Goal: Task Accomplishment & Management: Manage account settings

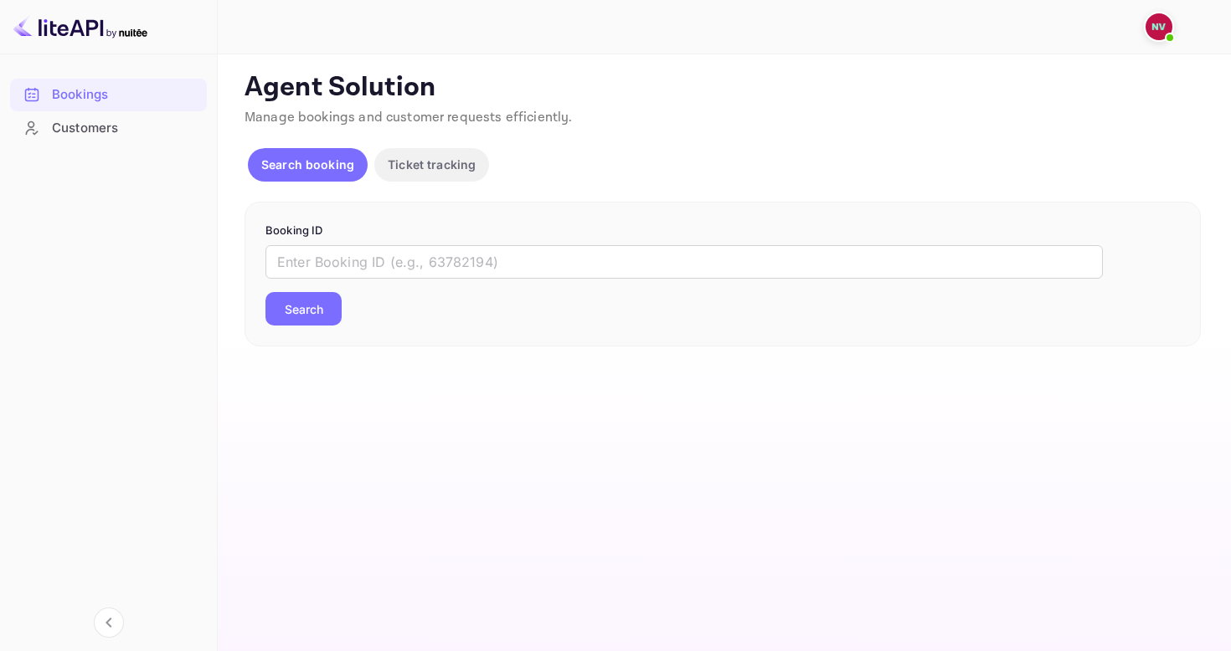
click at [415, 169] on p "Ticket tracking" at bounding box center [432, 165] width 88 height 18
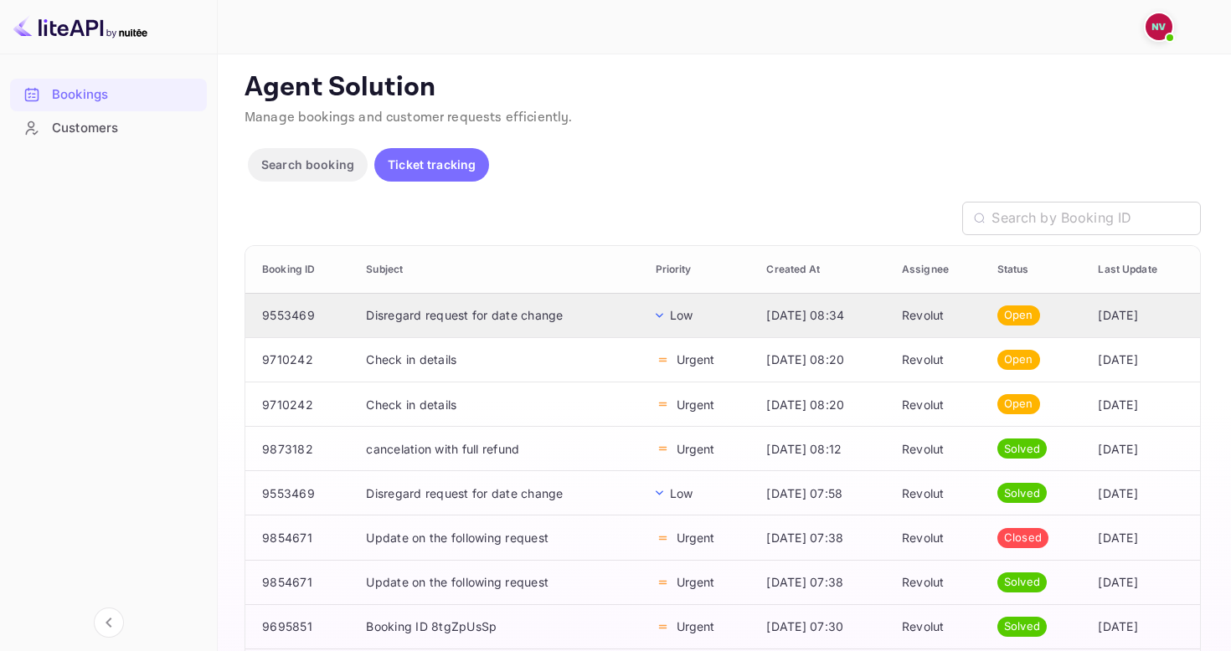
click at [435, 308] on td "Disregard request for date change" at bounding box center [497, 315] width 289 height 44
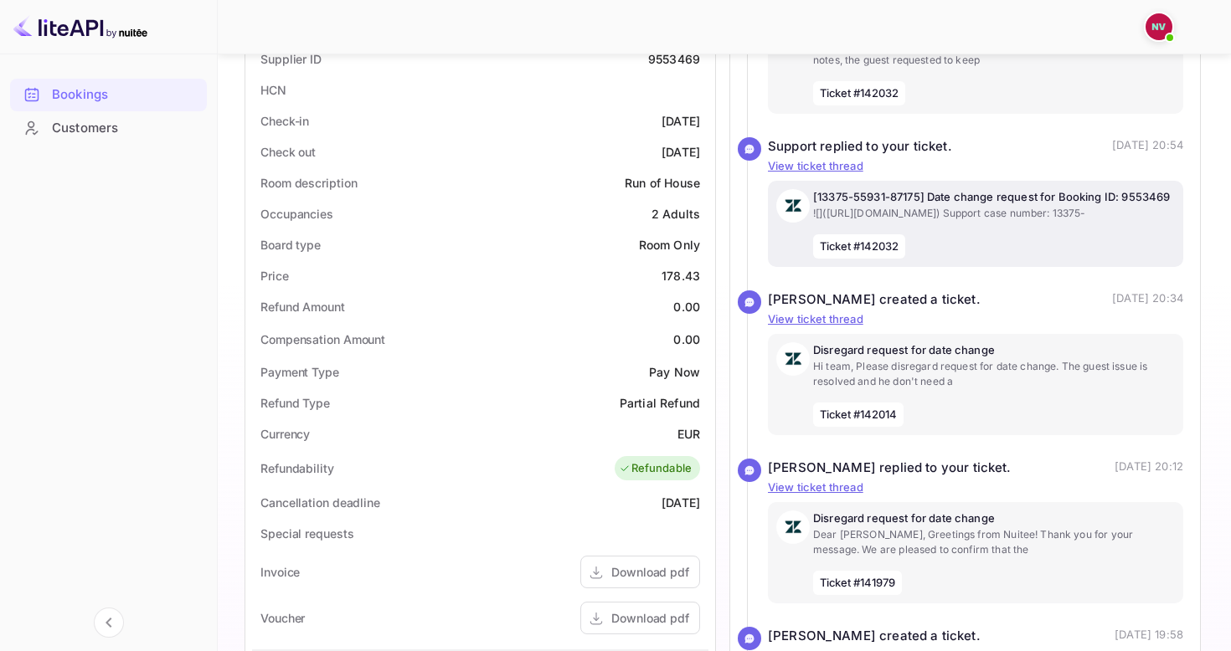
scroll to position [382, 0]
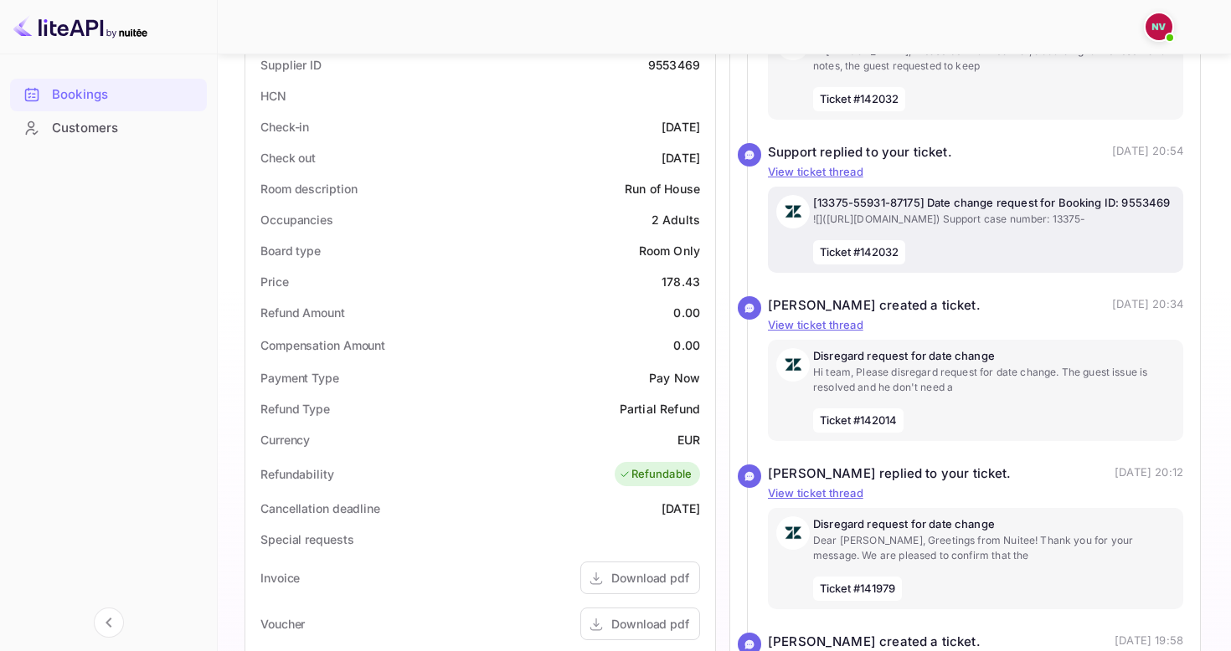
click at [945, 227] on p "![](https://assets.revolut.com/email/rev10/logo-black-with-bg.png) Support case…" at bounding box center [994, 219] width 362 height 15
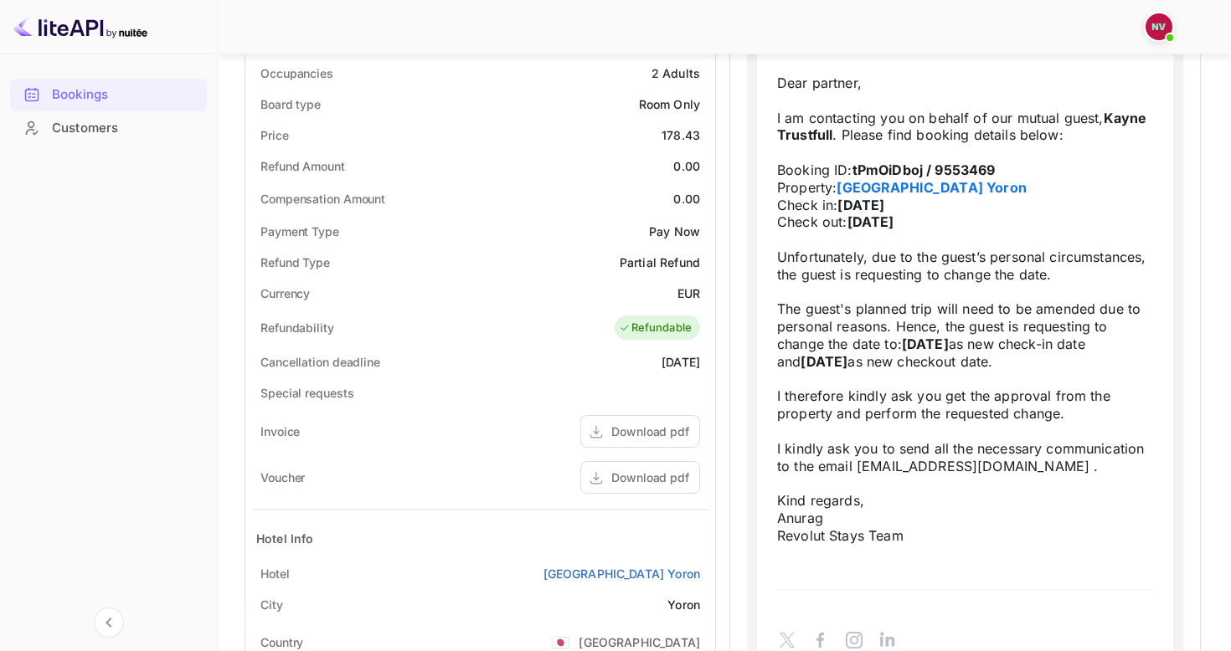
scroll to position [0, 0]
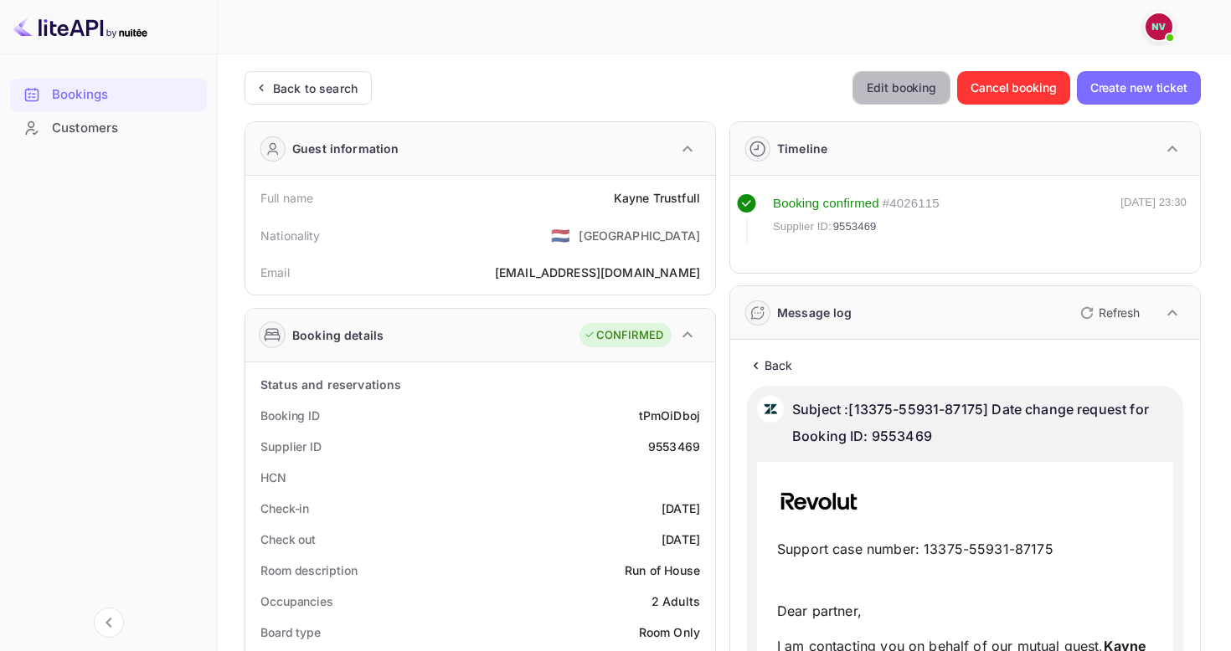
click at [912, 91] on button "Edit booking" at bounding box center [901, 87] width 98 height 33
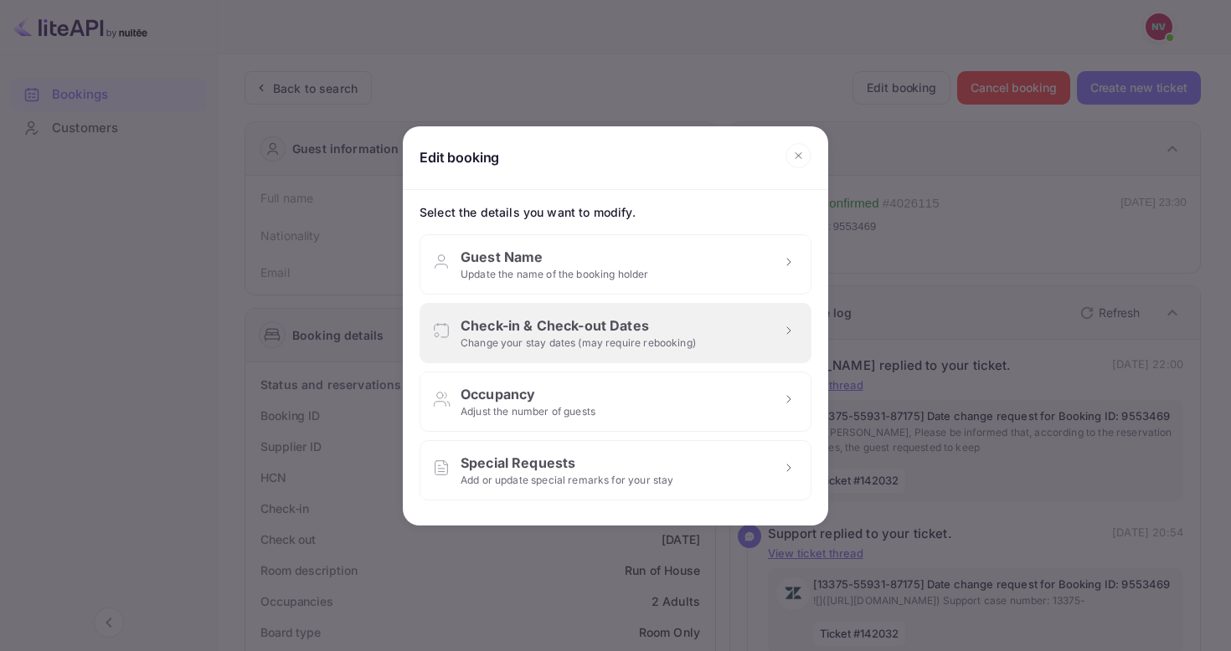
click at [580, 332] on div "Check-in & Check-out Dates" at bounding box center [578, 326] width 235 height 20
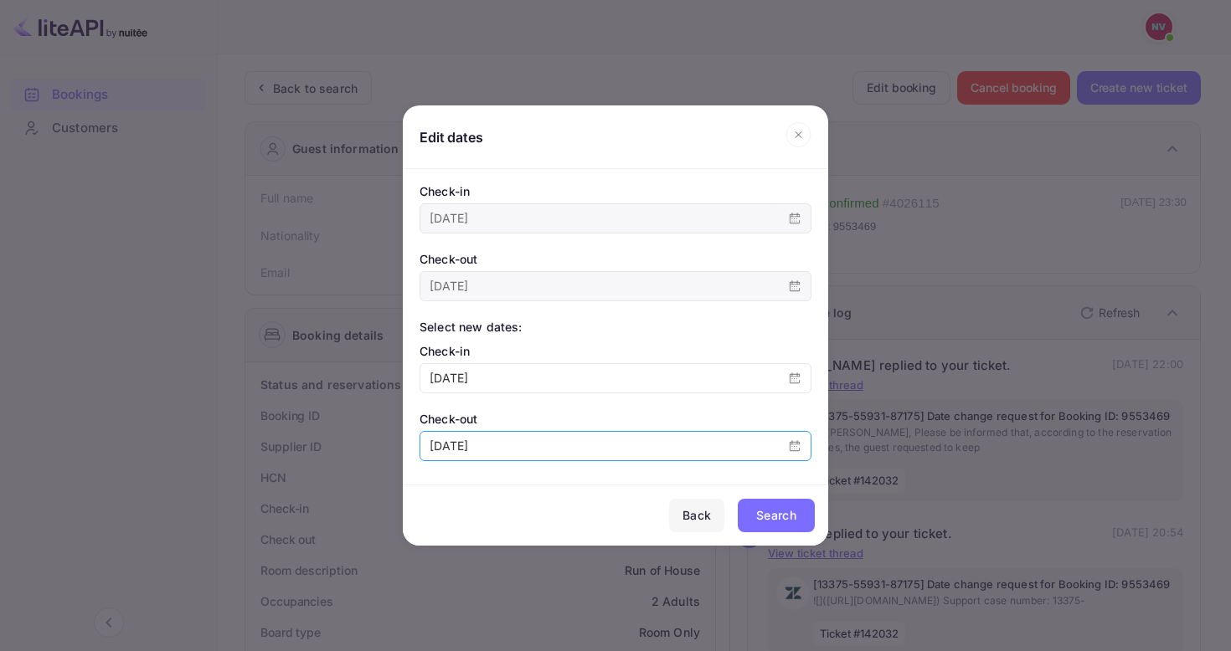
click at [522, 431] on div "2025-10-25" at bounding box center [616, 446] width 392 height 30
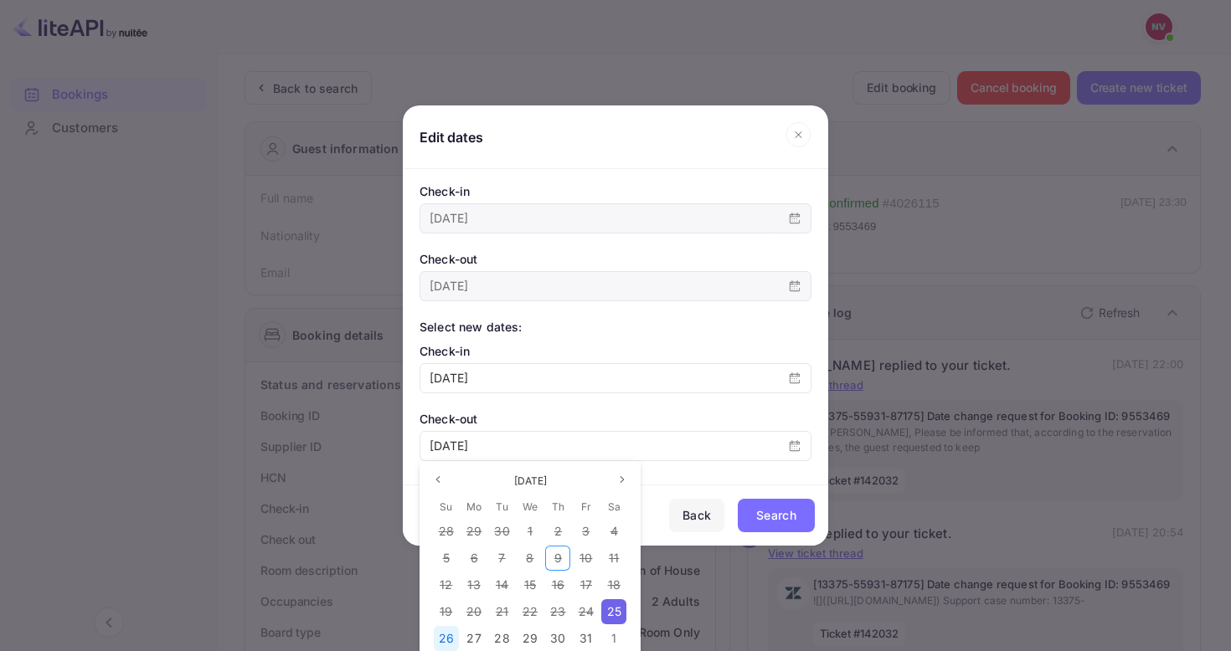
click at [439, 633] on span "26" at bounding box center [446, 638] width 15 height 14
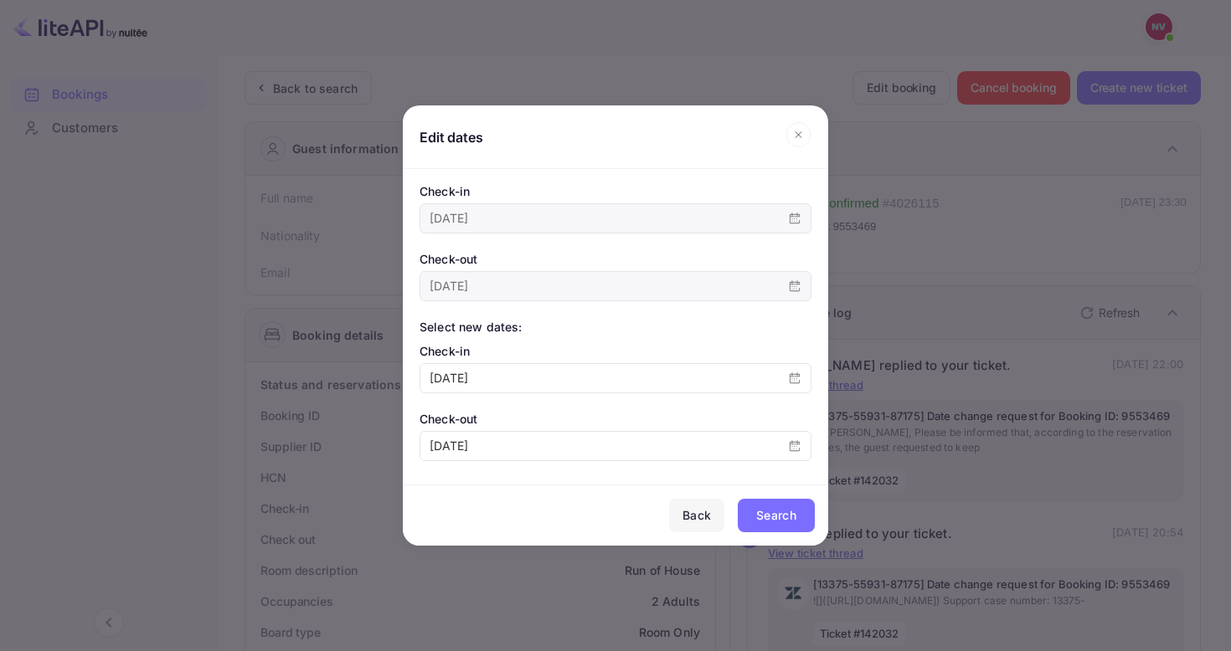
click at [764, 502] on button "Search" at bounding box center [776, 515] width 77 height 33
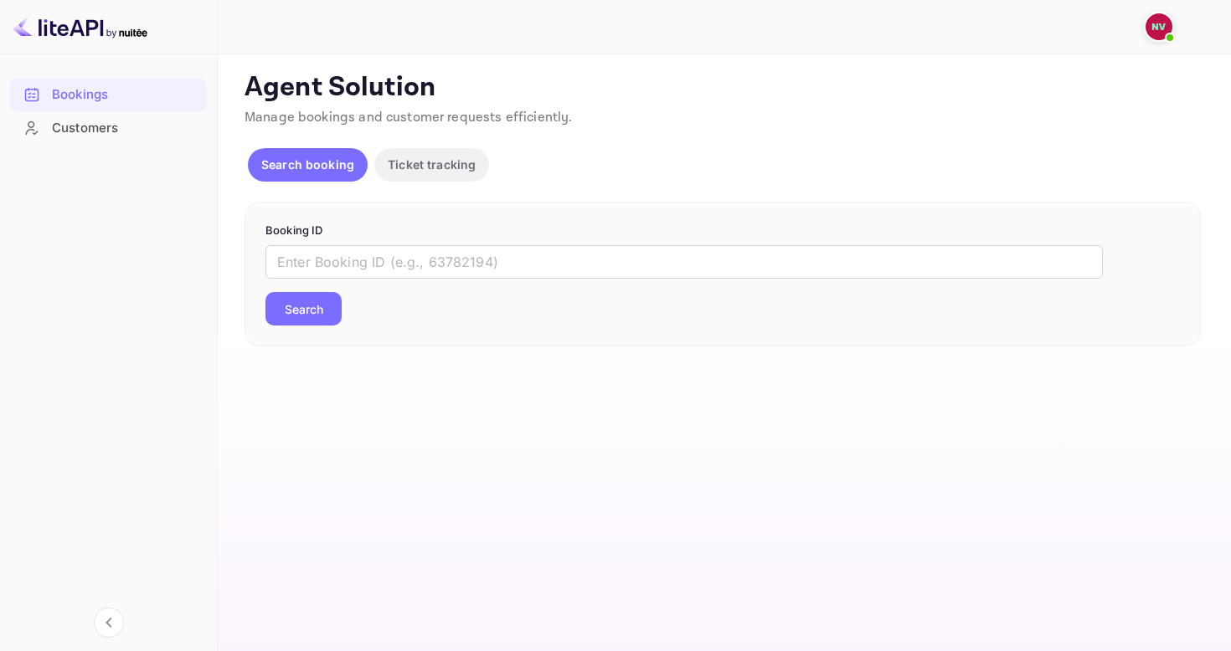
click at [1163, 28] on img at bounding box center [1158, 26] width 27 height 27
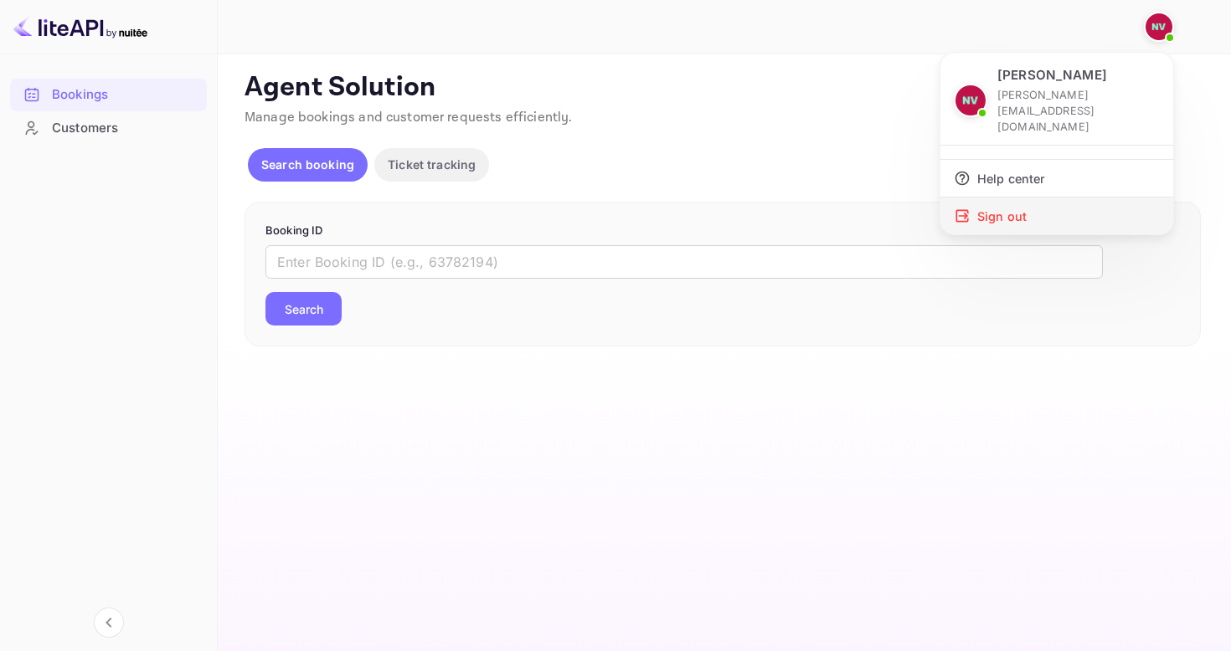
click at [1041, 198] on div "Sign out" at bounding box center [1056, 216] width 233 height 37
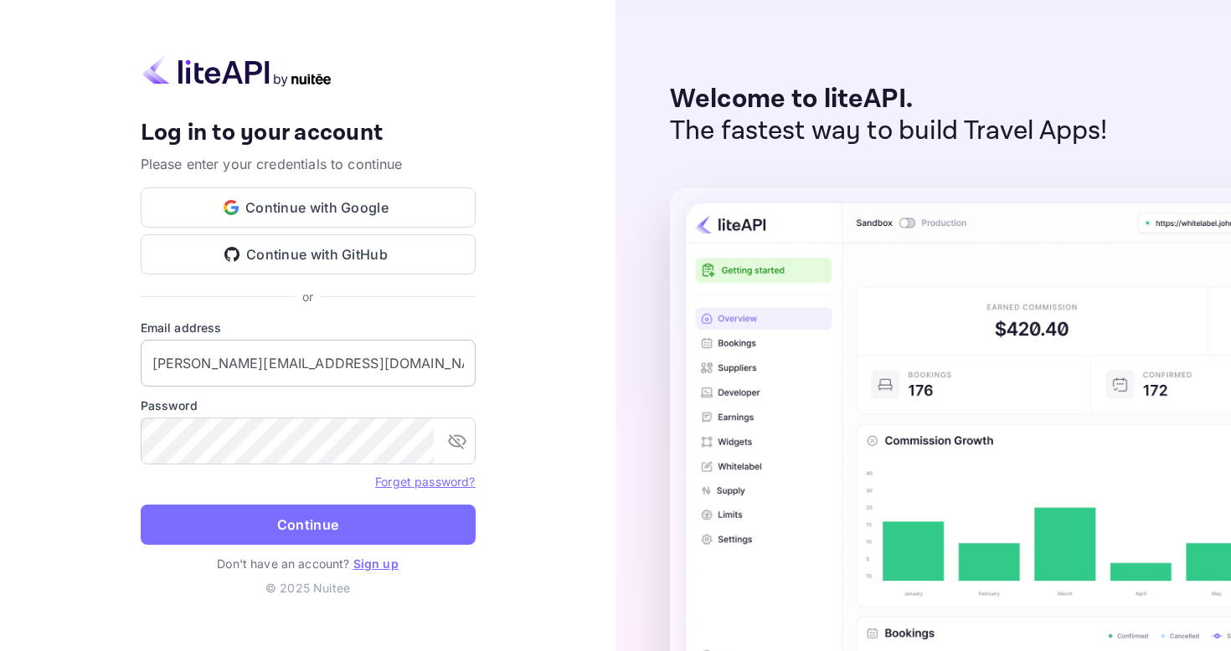
click at [313, 370] on input "[PERSON_NAME][EMAIL_ADDRESS][DOMAIN_NAME]" at bounding box center [308, 363] width 335 height 47
type input "[EMAIL_ADDRESS][DOMAIN_NAME]"
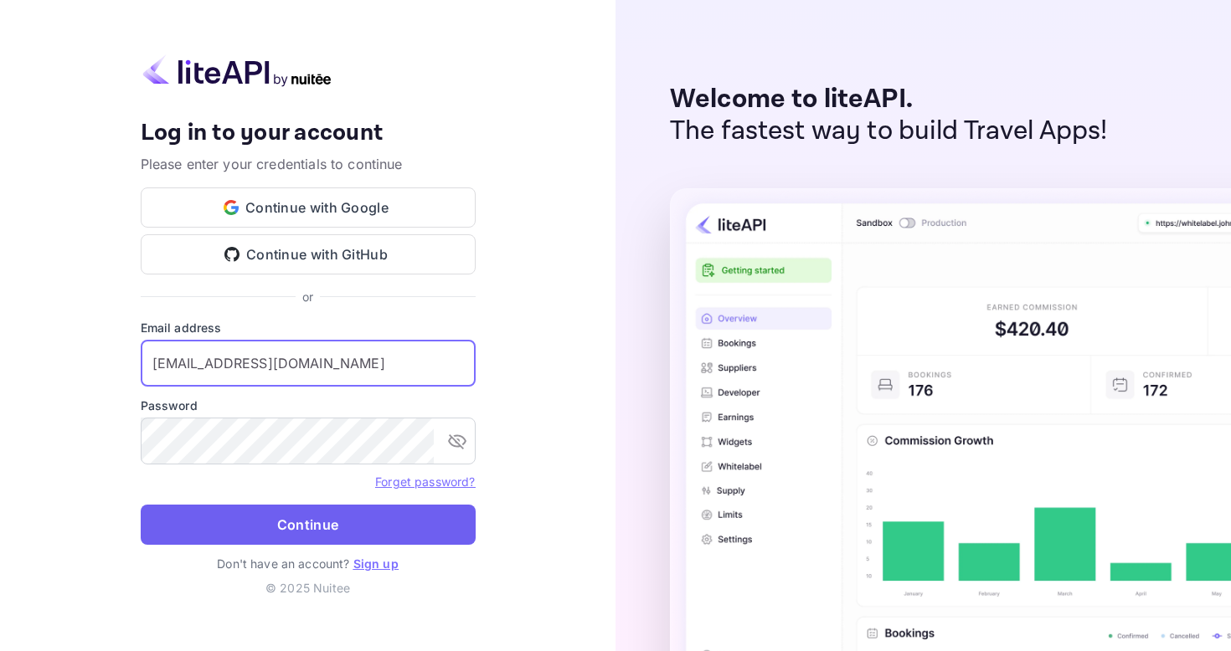
click at [301, 518] on button "Continue" at bounding box center [308, 525] width 335 height 40
